Goal: Transaction & Acquisition: Purchase product/service

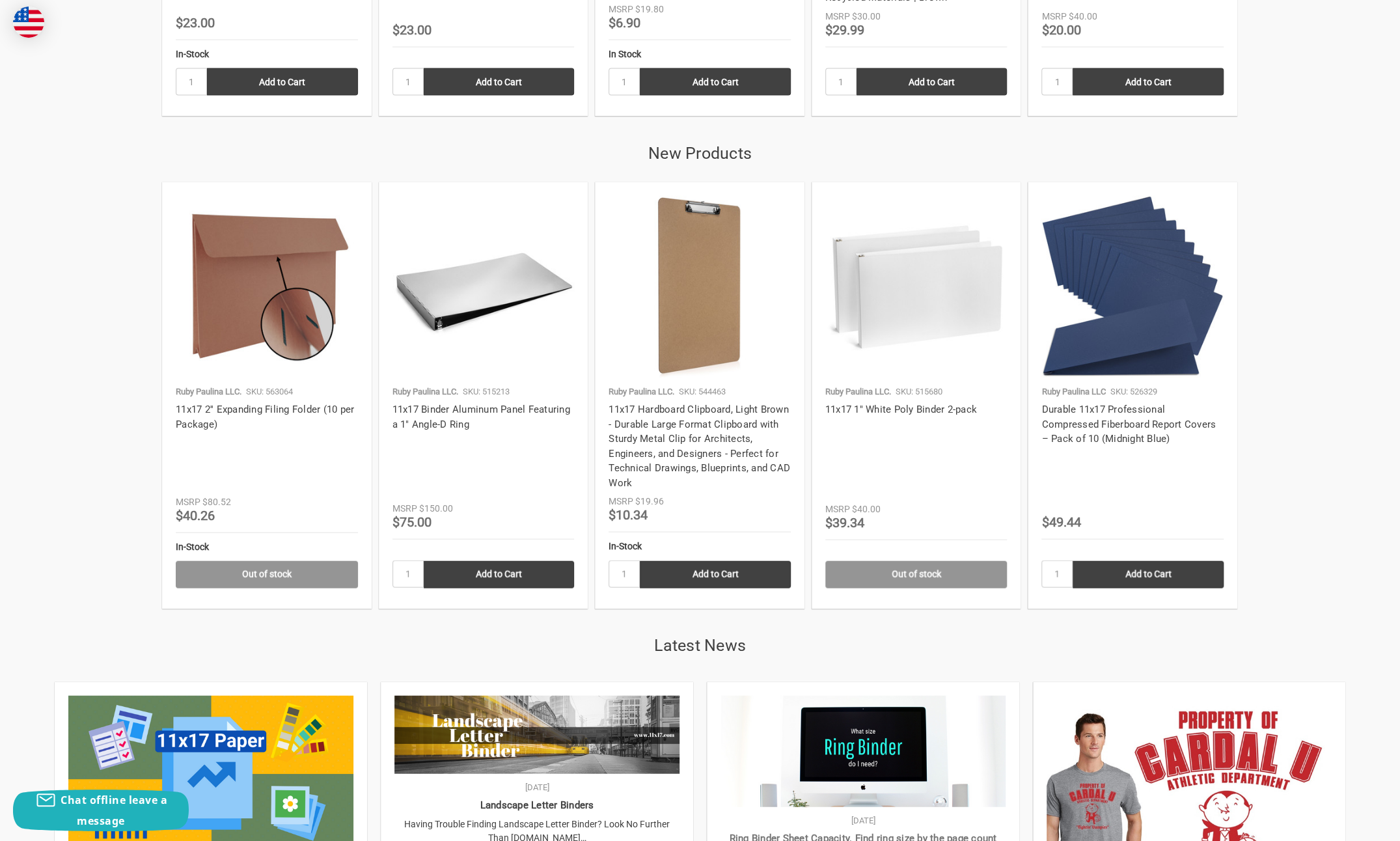
scroll to position [2082, 0]
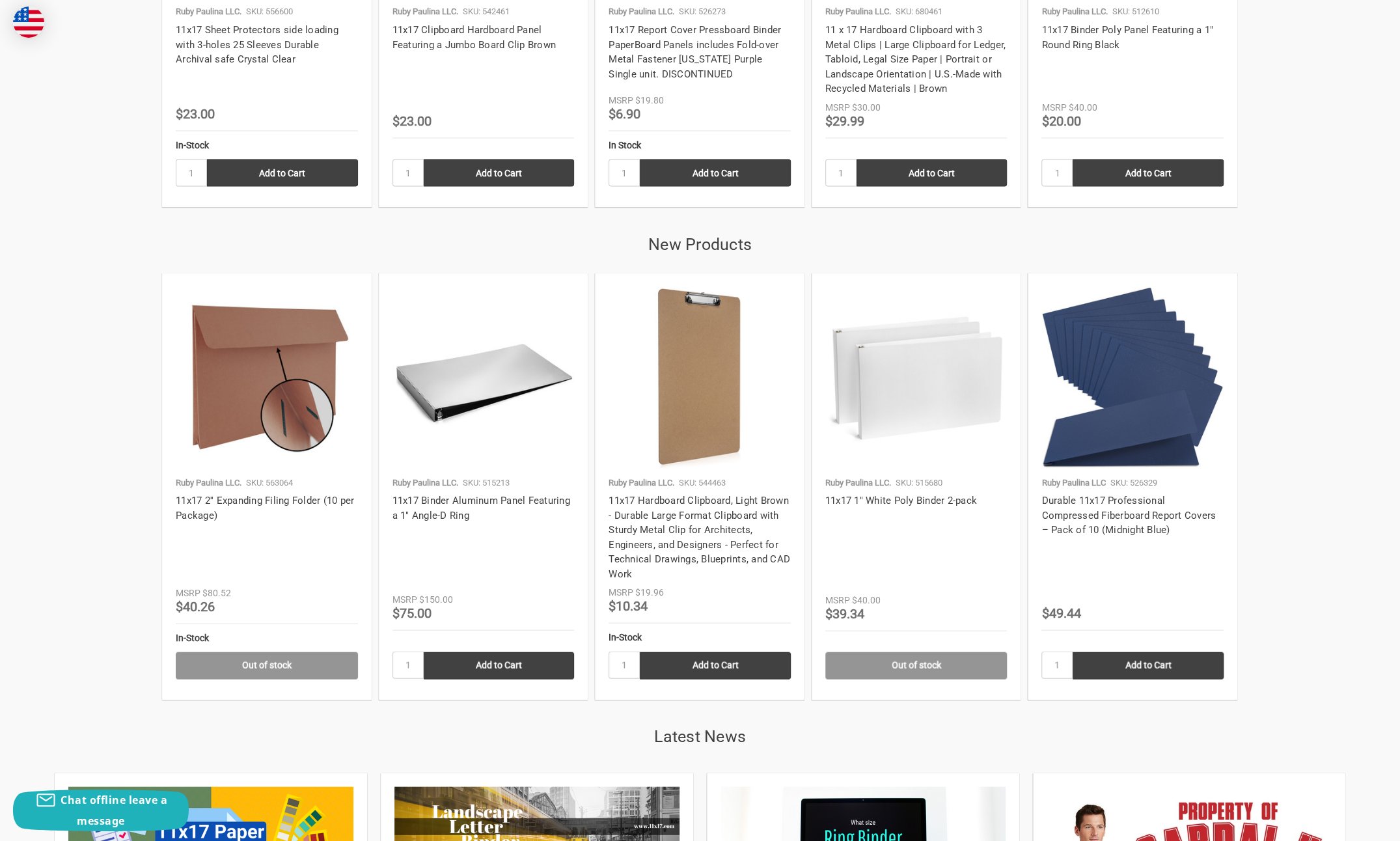
click at [1085, 449] on img at bounding box center [1132, 377] width 182 height 182
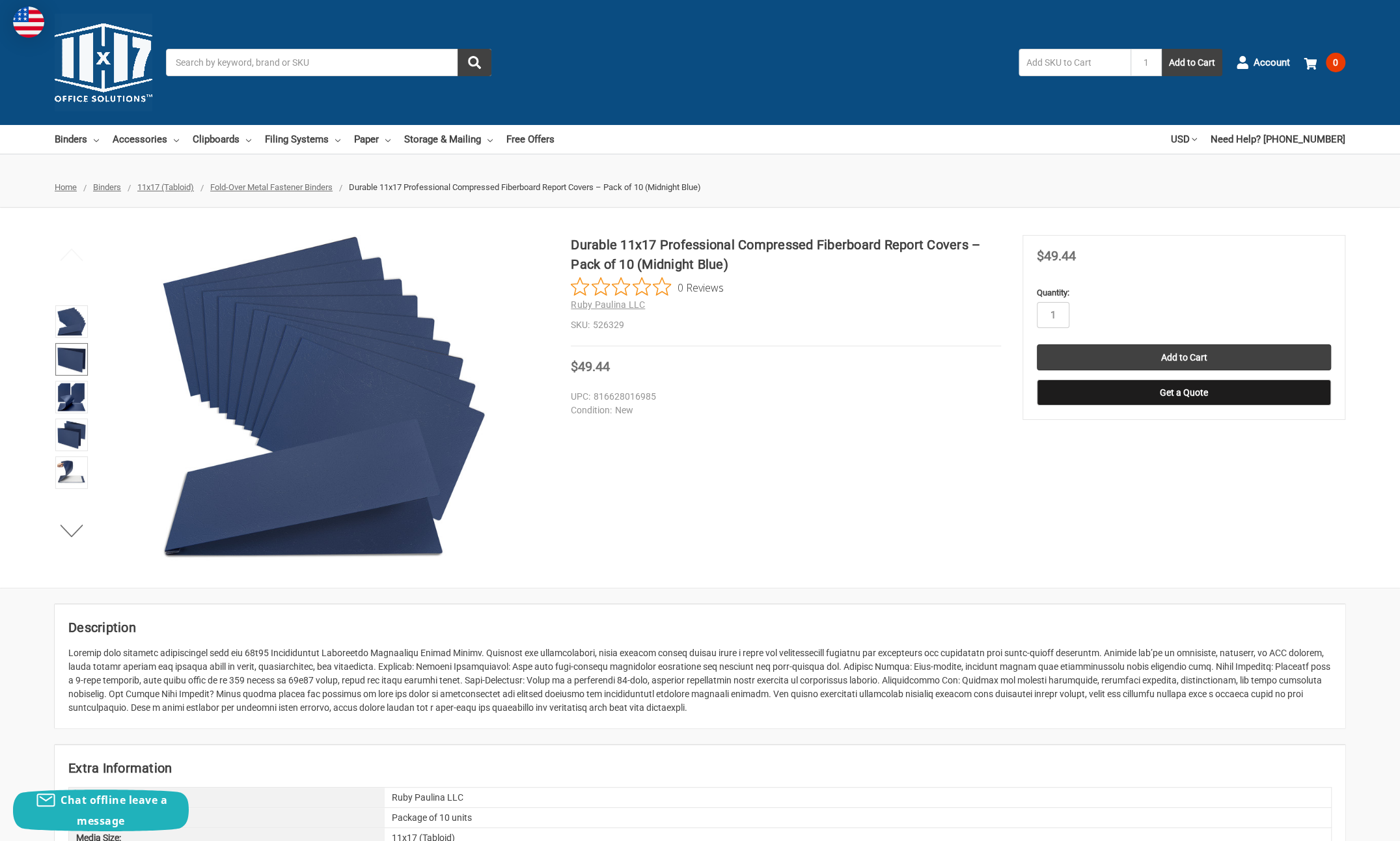
click at [82, 369] on img at bounding box center [72, 359] width 28 height 28
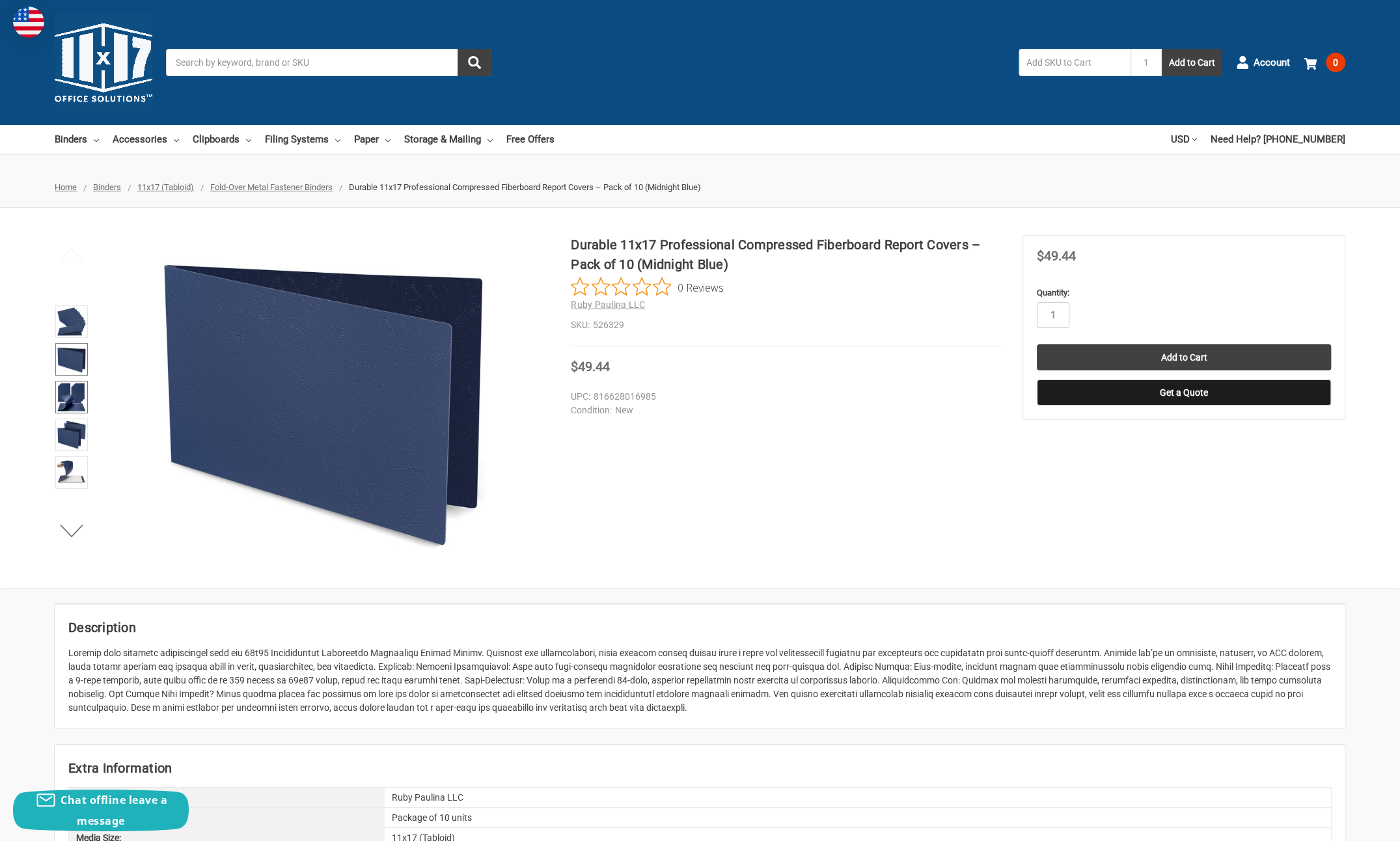
click at [77, 399] on img at bounding box center [72, 396] width 28 height 28
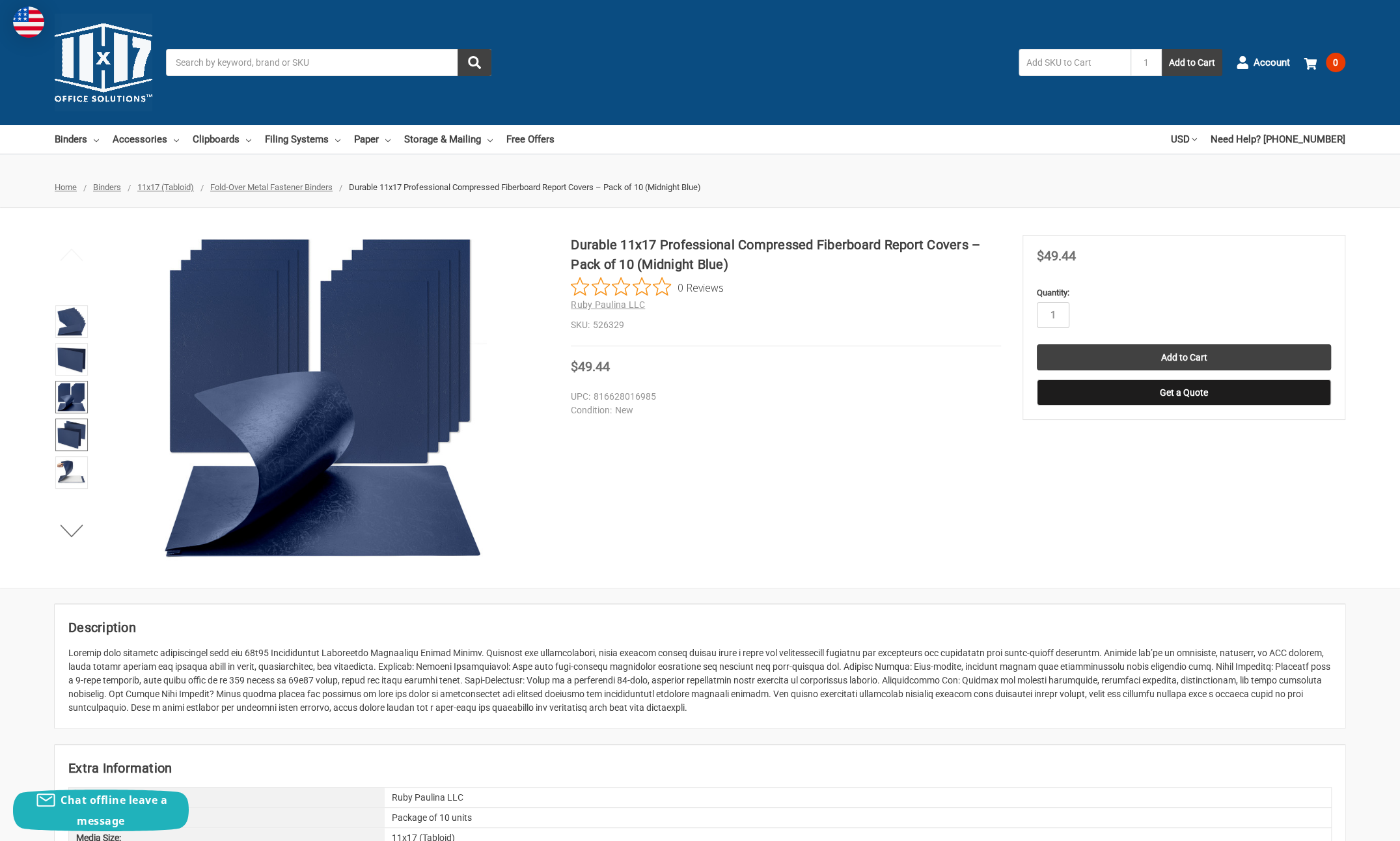
click at [65, 424] on img at bounding box center [72, 434] width 28 height 28
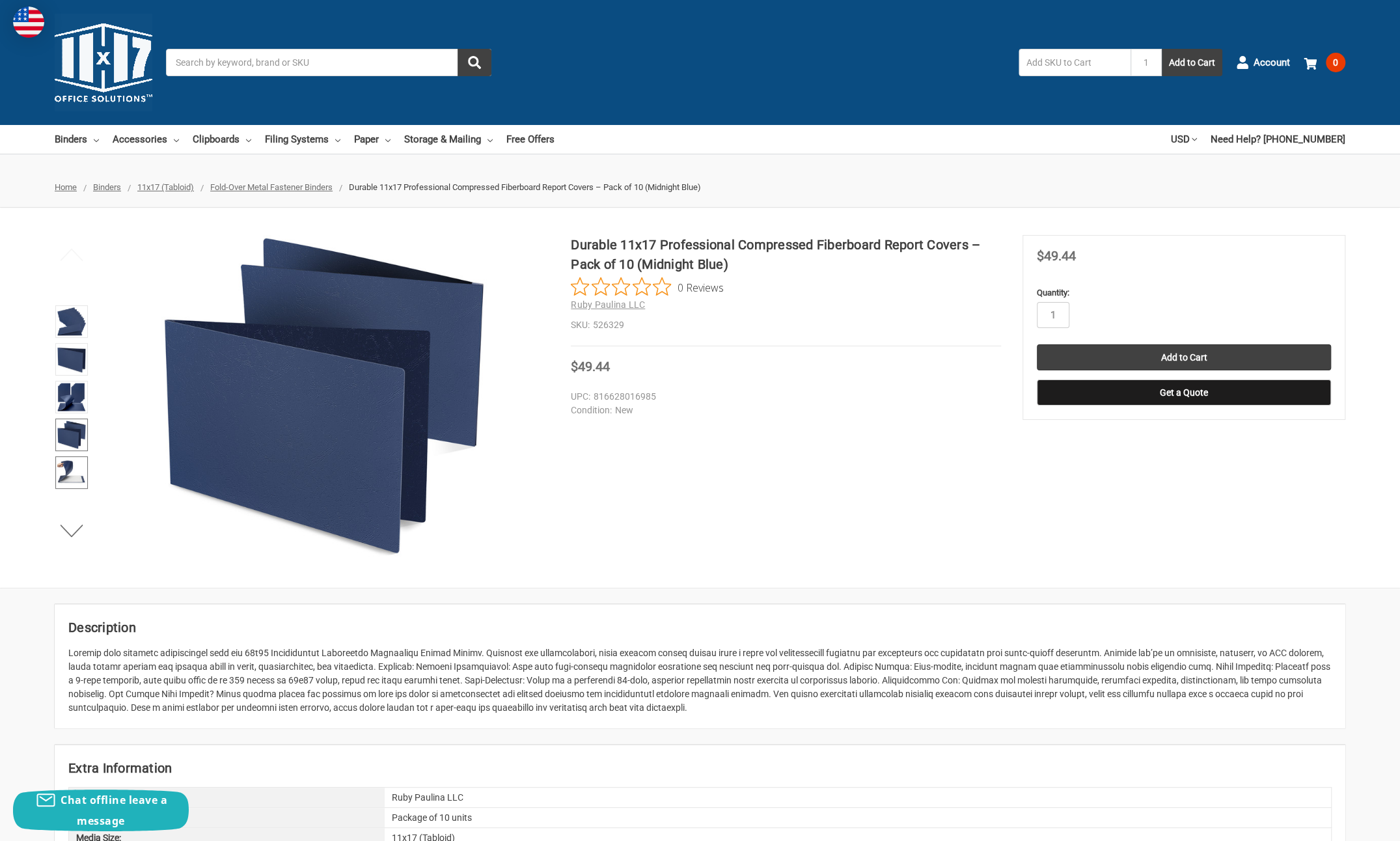
click at [77, 472] on img at bounding box center [72, 472] width 28 height 28
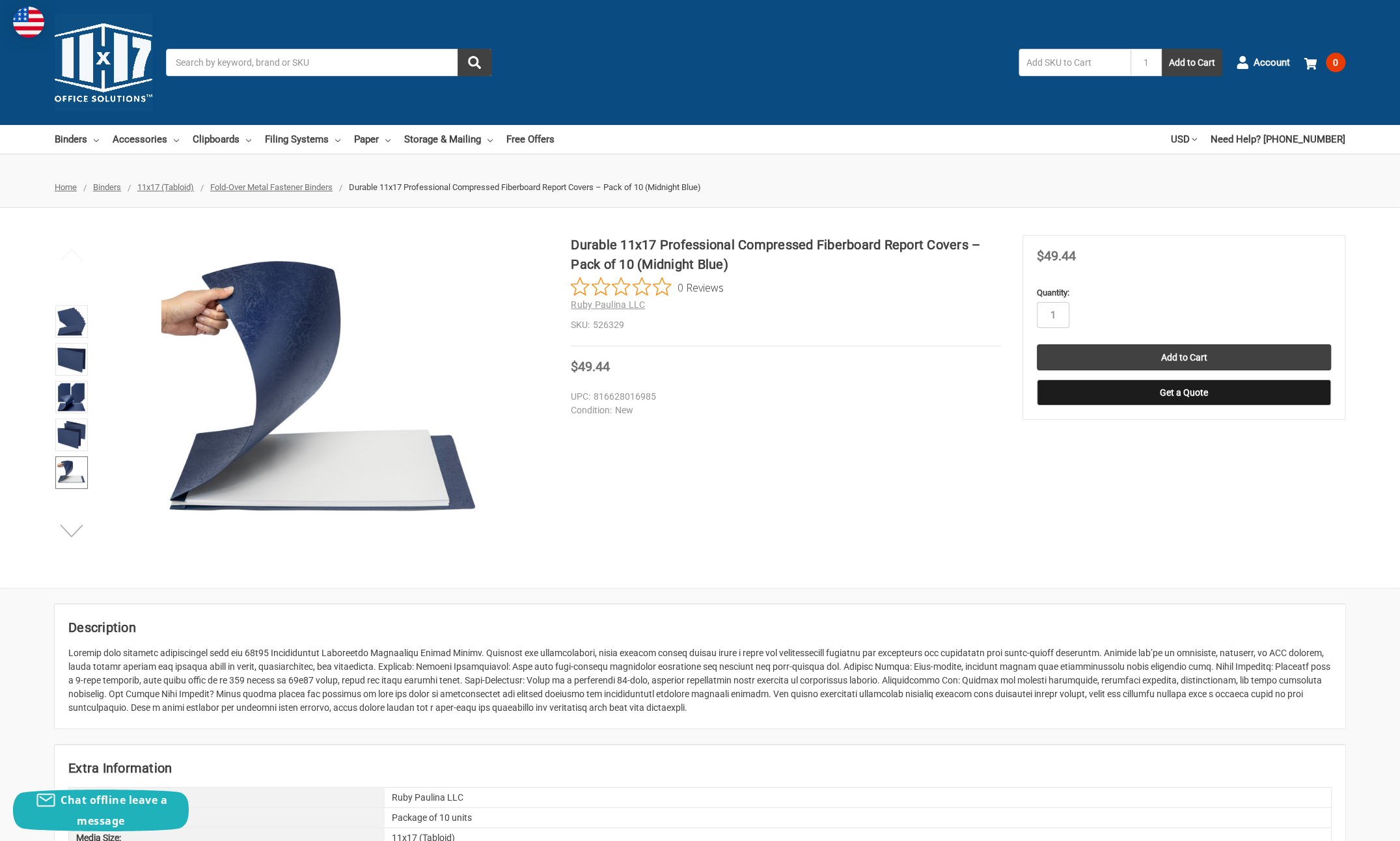
click at [72, 521] on button "Next" at bounding box center [72, 530] width 40 height 26
click at [74, 462] on img at bounding box center [72, 473] width 28 height 28
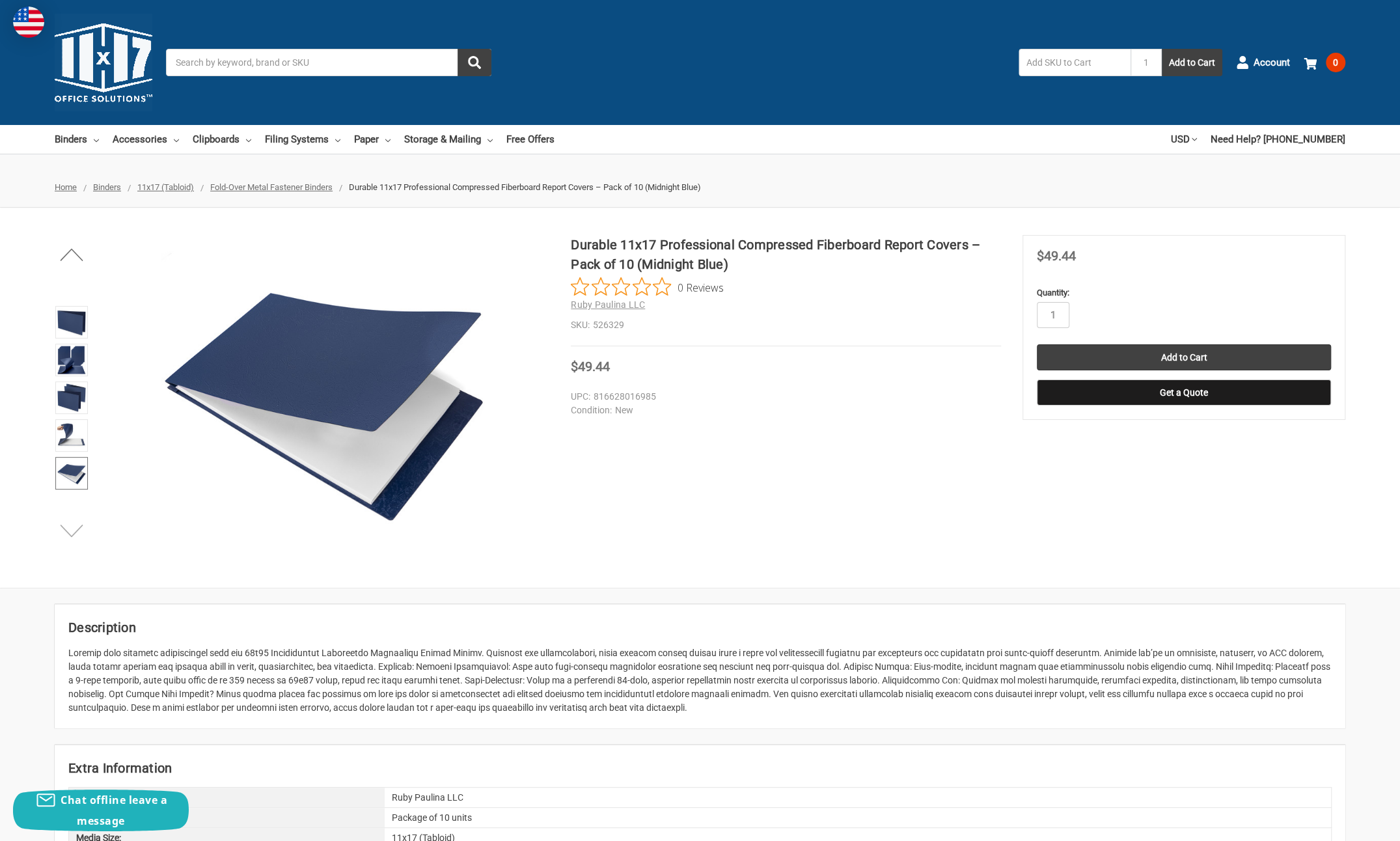
click at [71, 534] on button "Next" at bounding box center [72, 530] width 40 height 26
click at [71, 533] on button "Next" at bounding box center [72, 530] width 40 height 26
click at [75, 437] on img at bounding box center [72, 436] width 28 height 28
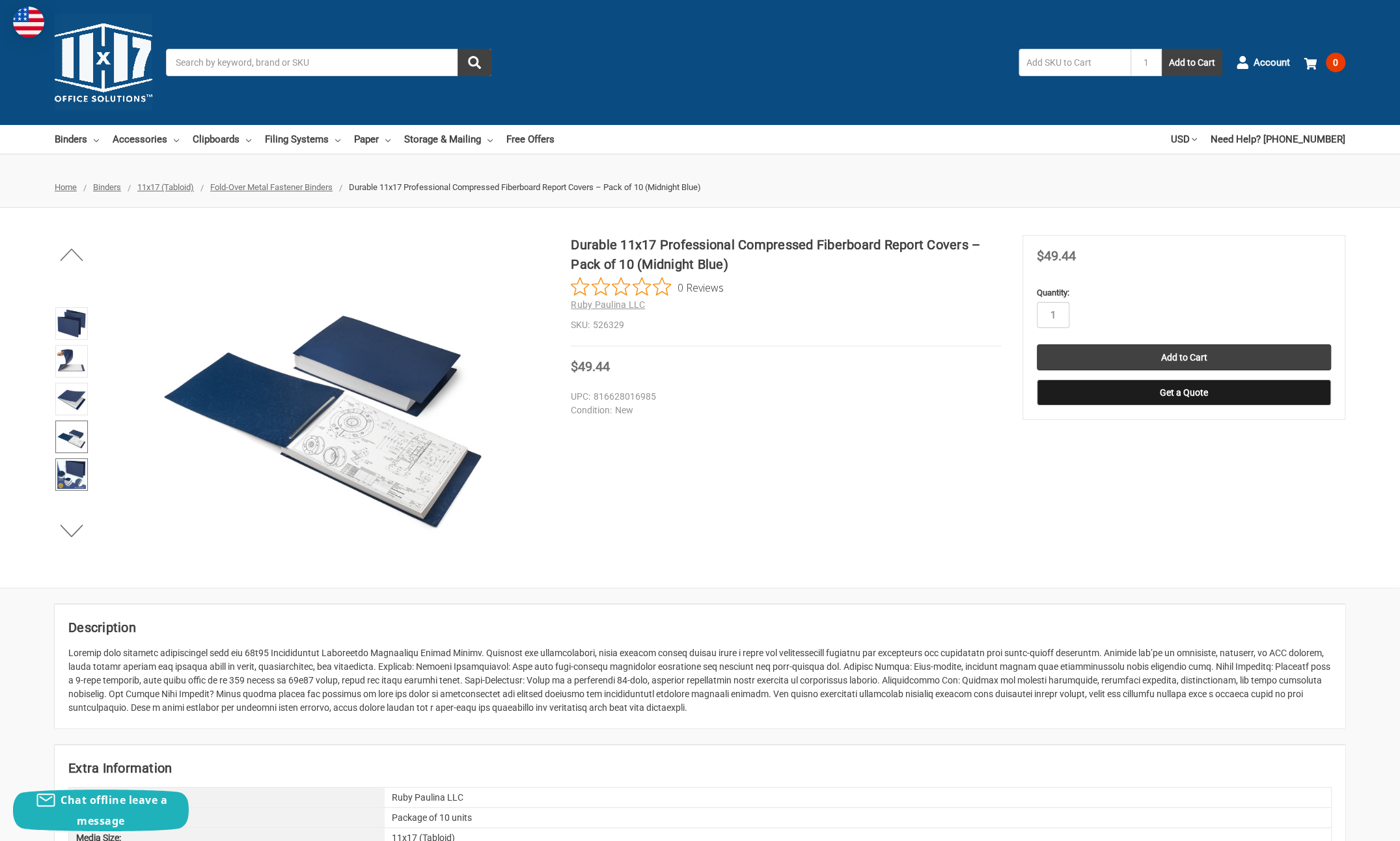
click at [73, 471] on img at bounding box center [72, 474] width 28 height 28
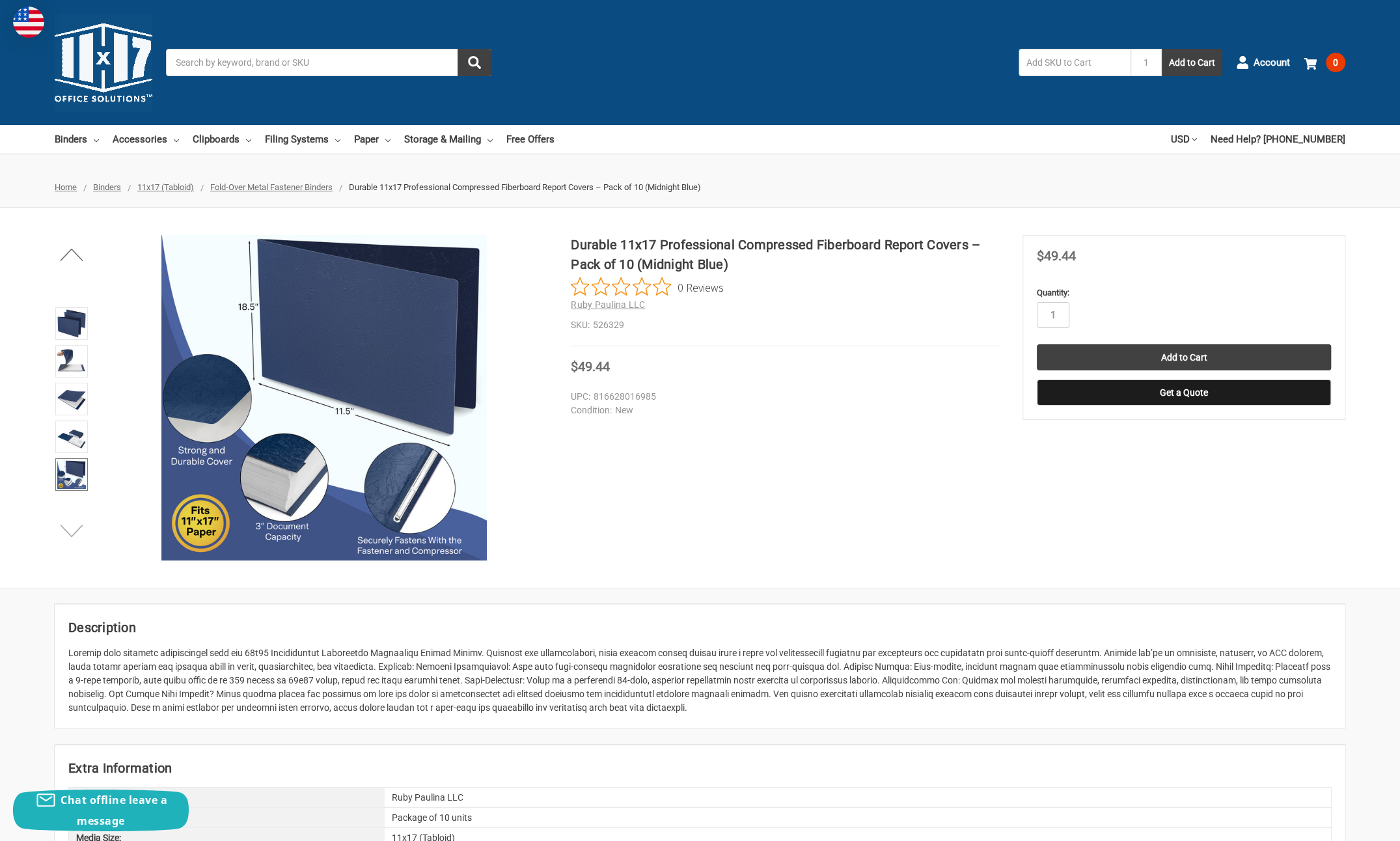
click at [75, 529] on button "Next" at bounding box center [72, 530] width 40 height 26
click at [75, 441] on img at bounding box center [72, 438] width 28 height 28
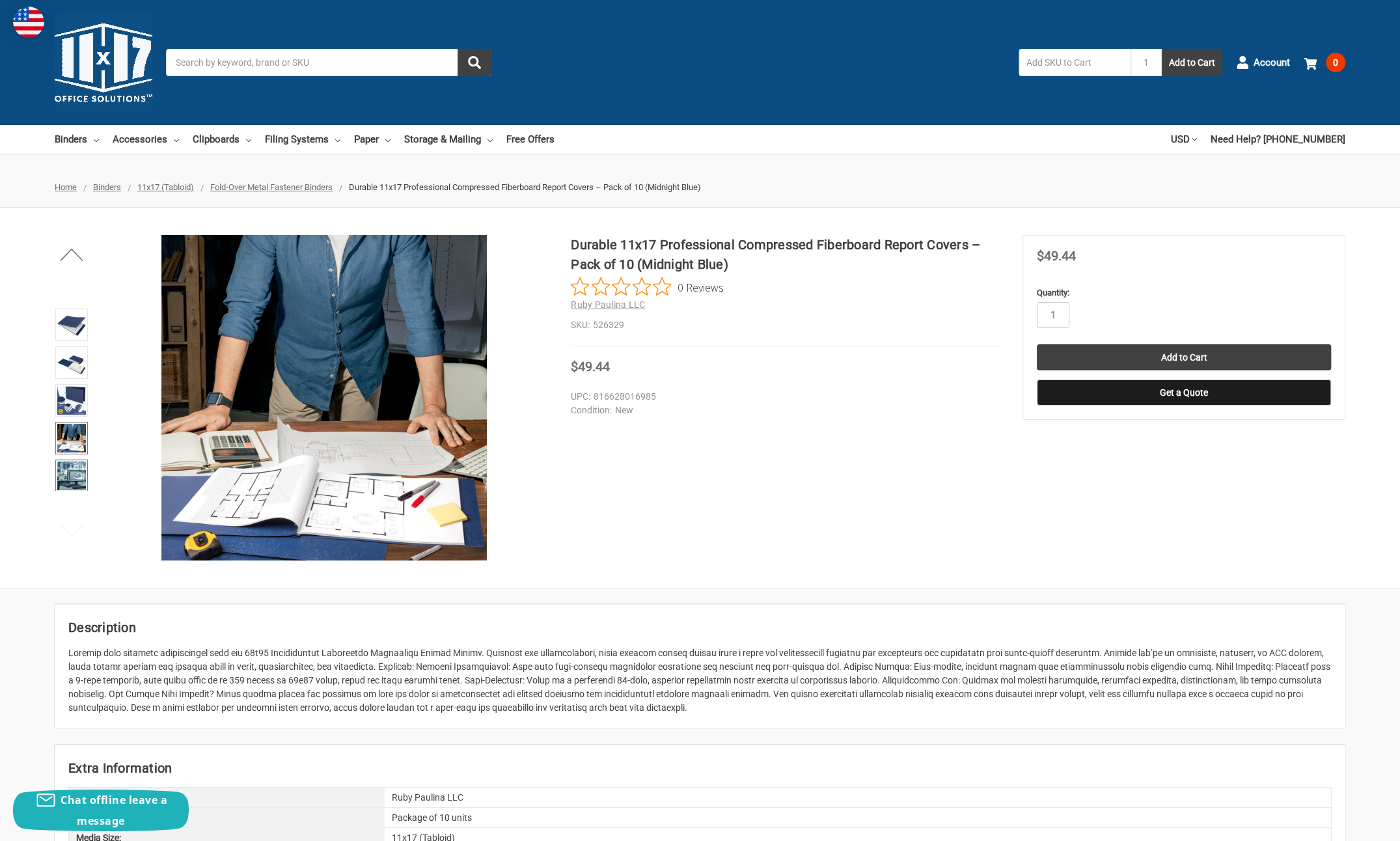
click at [70, 468] on img at bounding box center [72, 476] width 28 height 28
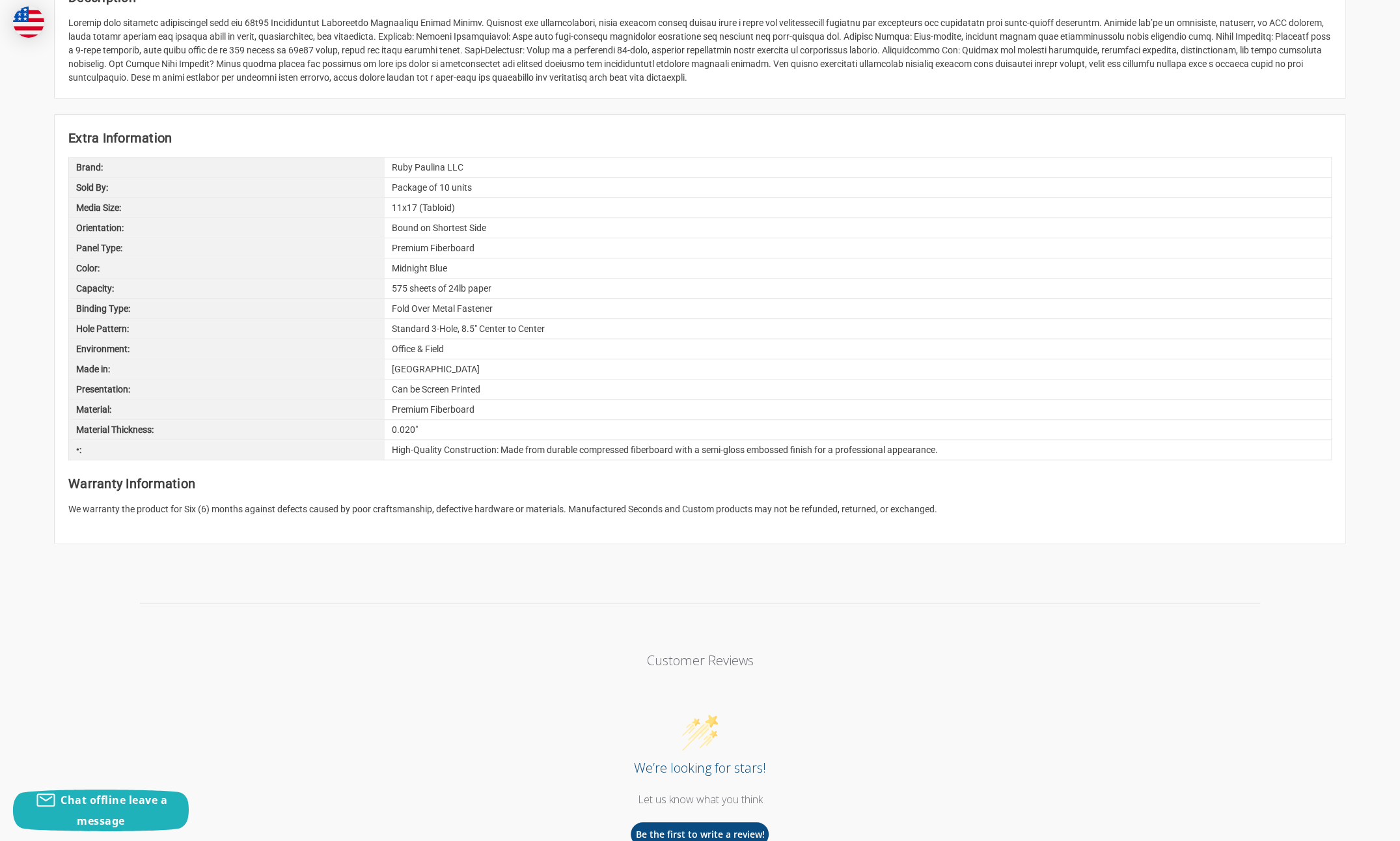
scroll to position [651, 0]
